Goal: Find specific page/section: Find specific page/section

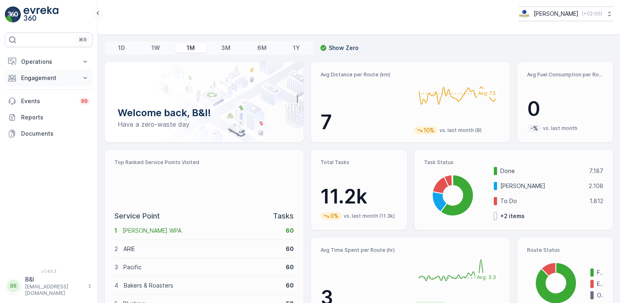
click at [46, 75] on p "Engagement" at bounding box center [48, 78] width 55 height 8
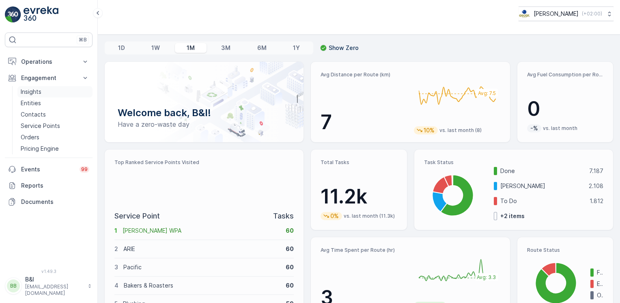
click at [44, 92] on link "Insights" at bounding box center [54, 91] width 75 height 11
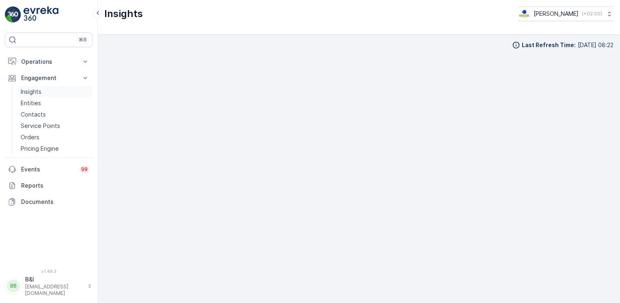
click at [42, 93] on link "Insights" at bounding box center [54, 91] width 75 height 11
click at [37, 89] on p "Insights" at bounding box center [31, 92] width 21 height 8
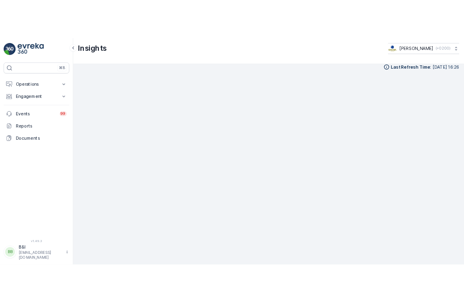
scroll to position [6, 0]
